Goal: Entertainment & Leisure: Consume media (video, audio)

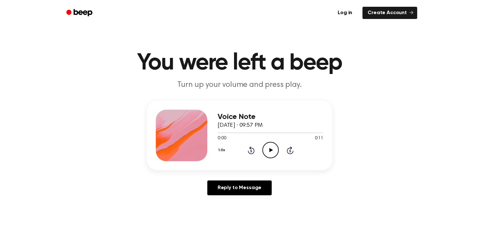
click at [269, 152] on icon at bounding box center [271, 150] width 4 height 4
click at [270, 141] on div "0:07 0:11" at bounding box center [271, 138] width 106 height 7
click at [260, 154] on div "1.0x Rewind 5 seconds Play Audio Skip 5 seconds" at bounding box center [271, 150] width 106 height 16
click at [264, 152] on icon "Play Audio" at bounding box center [271, 150] width 16 height 16
click at [267, 148] on icon "Play Audio" at bounding box center [271, 150] width 16 height 16
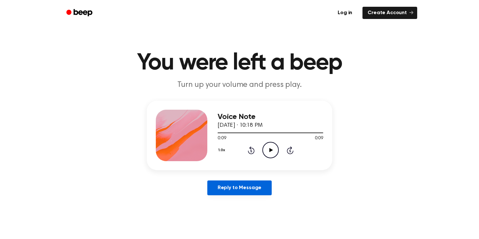
click at [249, 185] on link "Reply to Message" at bounding box center [240, 188] width 64 height 15
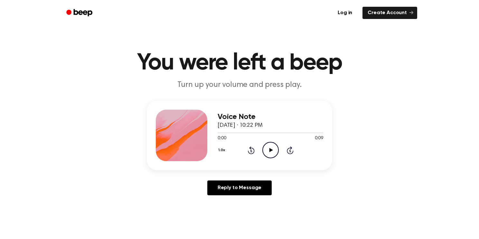
click at [264, 150] on icon "Play Audio" at bounding box center [271, 150] width 16 height 16
click at [264, 150] on icon "Pause Audio" at bounding box center [271, 150] width 16 height 16
click at [268, 150] on icon "Play Audio" at bounding box center [271, 150] width 16 height 16
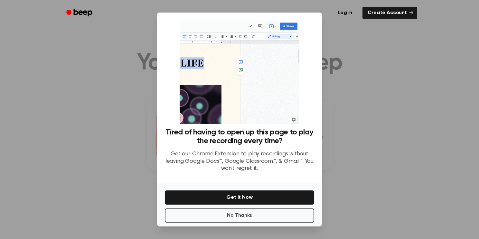
click at [387, 129] on div at bounding box center [239, 119] width 479 height 239
click at [275, 218] on button "No Thanks" at bounding box center [240, 216] width 150 height 14
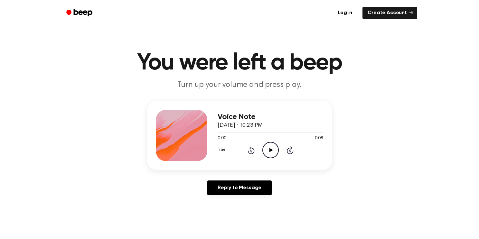
click at [268, 149] on icon "Play Audio" at bounding box center [271, 150] width 16 height 16
click at [269, 151] on icon "Play Audio" at bounding box center [271, 150] width 16 height 16
